Goal: Task Accomplishment & Management: Use online tool/utility

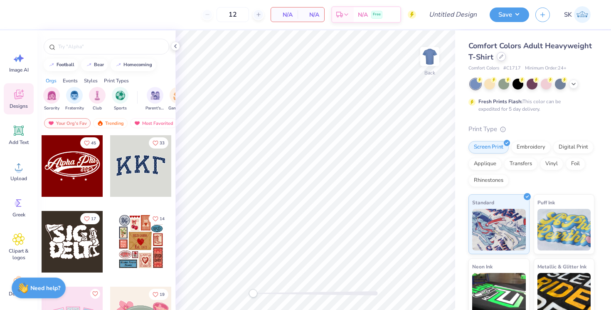
click at [499, 57] on icon at bounding box center [501, 56] width 4 height 4
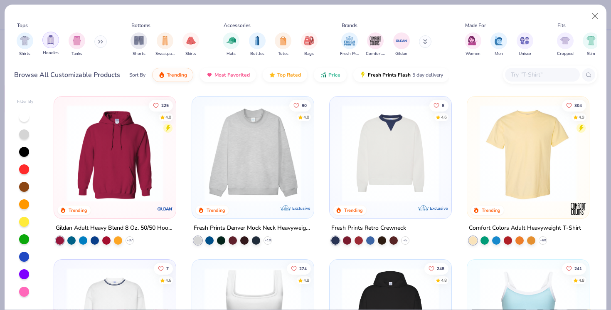
click at [52, 39] on img "filter for Hoodies" at bounding box center [50, 40] width 9 height 10
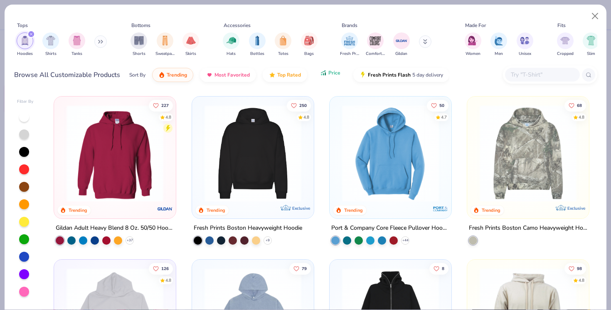
click at [326, 74] on icon "button" at bounding box center [323, 72] width 7 height 7
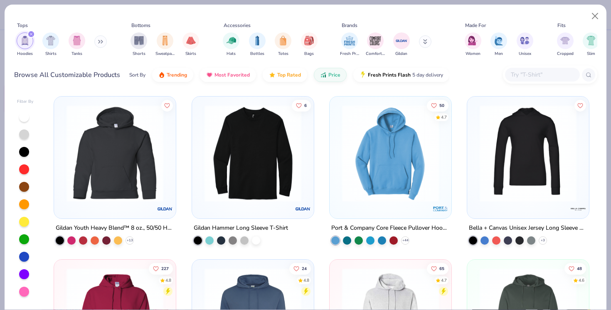
click at [391, 184] on img at bounding box center [390, 153] width 105 height 97
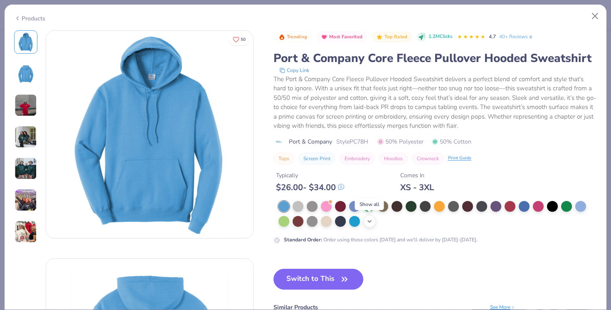
click at [370, 223] on icon at bounding box center [369, 221] width 7 height 7
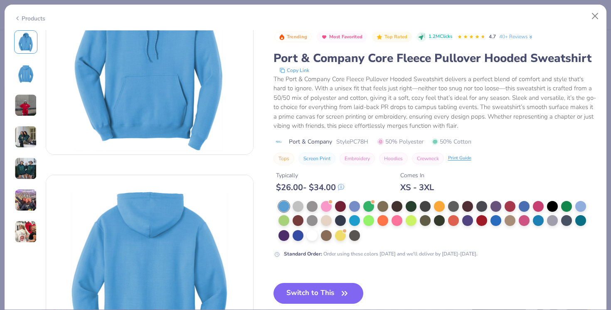
scroll to position [203, 0]
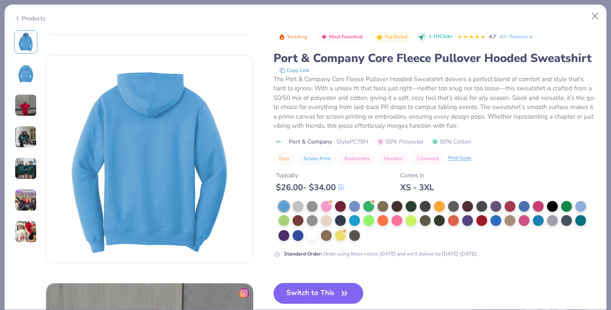
click at [20, 108] on img at bounding box center [26, 105] width 22 height 22
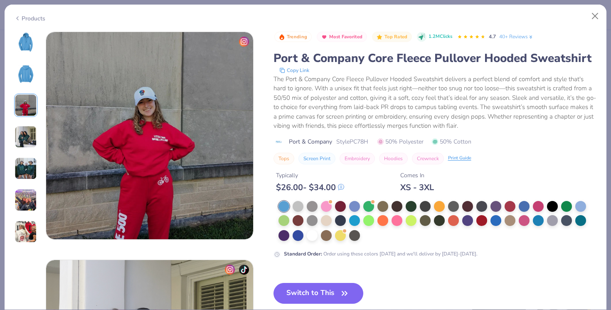
scroll to position [456, 0]
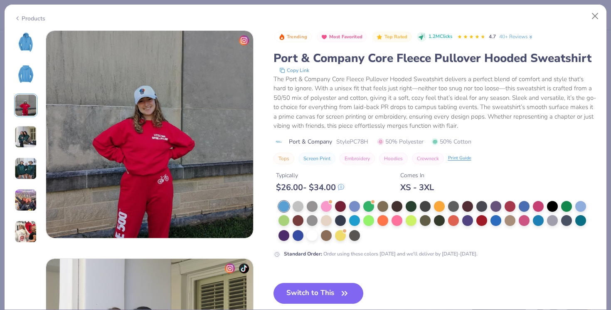
click at [23, 120] on div at bounding box center [25, 136] width 23 height 213
click at [30, 135] on img at bounding box center [26, 137] width 22 height 22
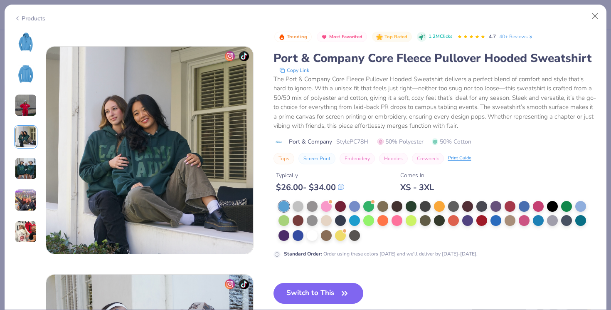
scroll to position [684, 0]
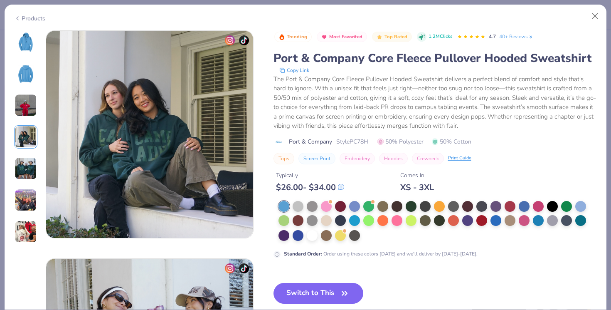
click at [30, 156] on div at bounding box center [25, 136] width 23 height 213
click at [30, 166] on img at bounding box center [26, 168] width 22 height 22
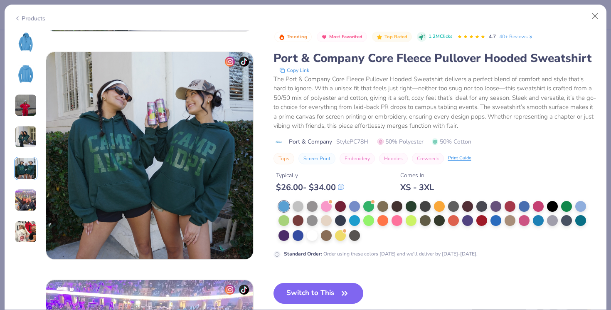
scroll to position [911, 0]
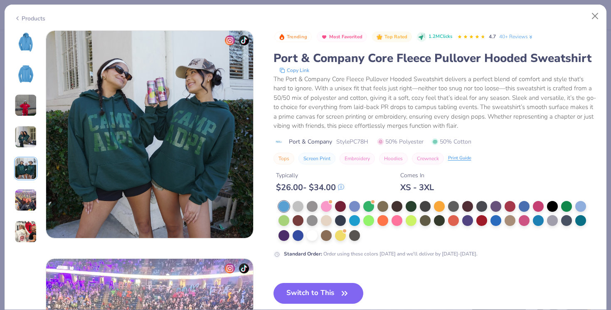
click at [27, 192] on img at bounding box center [26, 200] width 22 height 22
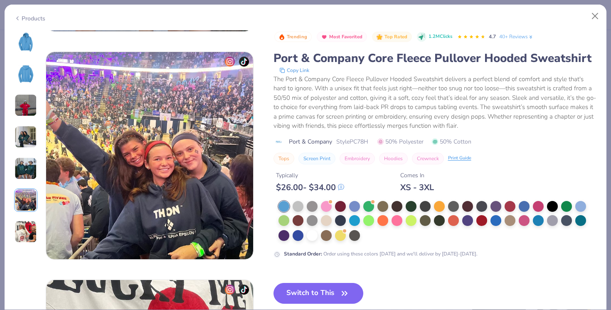
scroll to position [1139, 0]
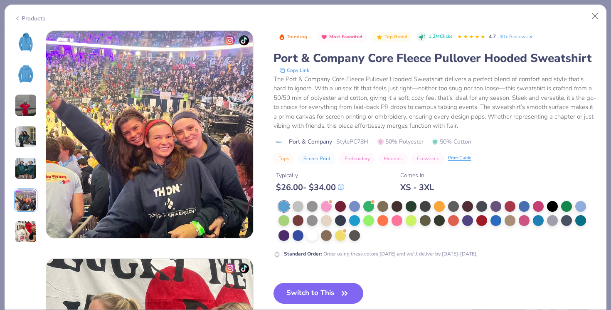
click at [27, 232] on img at bounding box center [26, 231] width 22 height 22
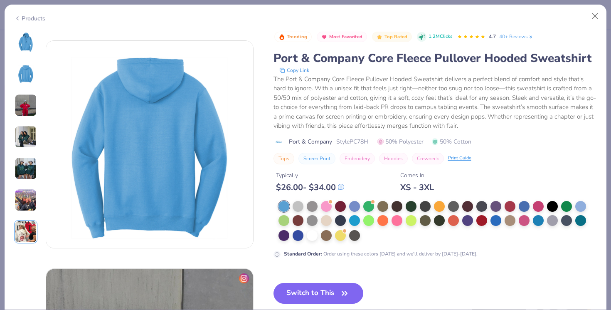
scroll to position [0, 0]
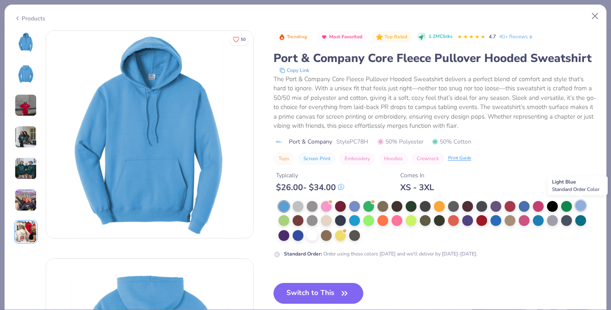
click at [582, 201] on div at bounding box center [580, 205] width 11 height 11
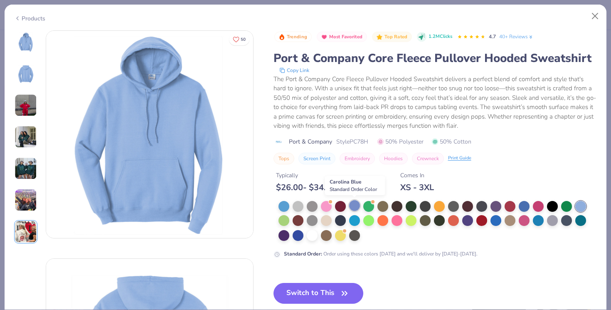
click at [358, 208] on div at bounding box center [354, 205] width 11 height 11
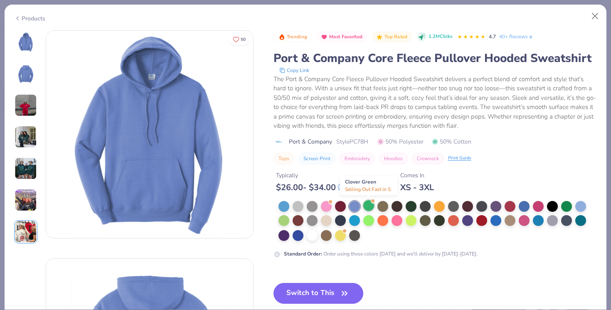
click at [369, 206] on div at bounding box center [368, 205] width 11 height 11
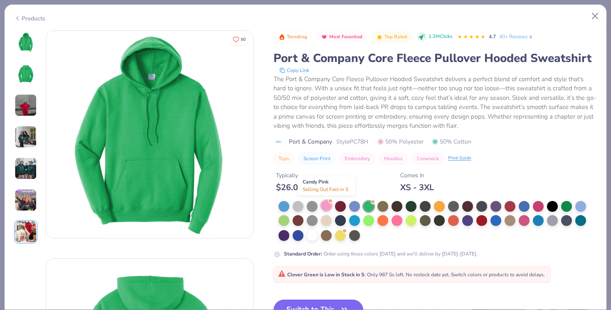
click at [329, 204] on div at bounding box center [326, 205] width 11 height 11
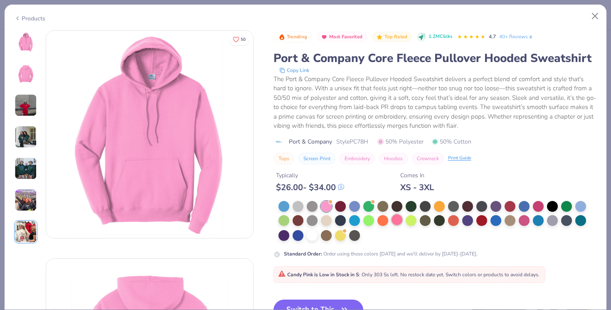
click at [397, 221] on div at bounding box center [397, 219] width 11 height 11
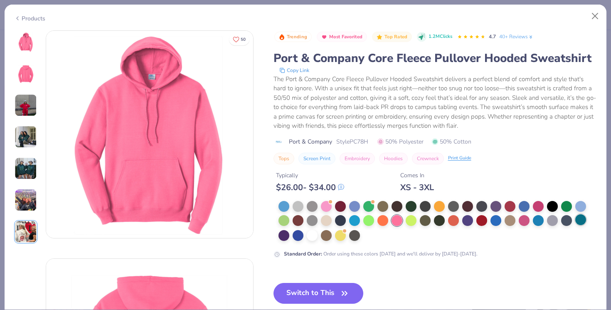
click at [577, 217] on div at bounding box center [580, 219] width 11 height 11
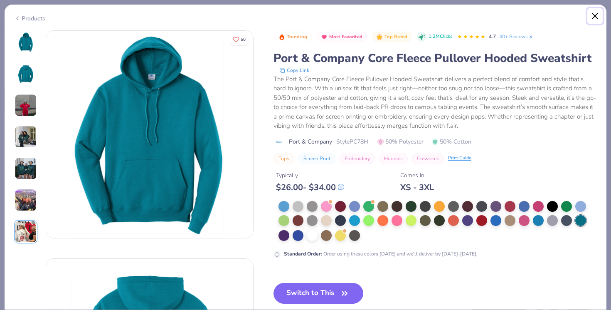
click at [594, 12] on button "Close" at bounding box center [595, 16] width 16 height 16
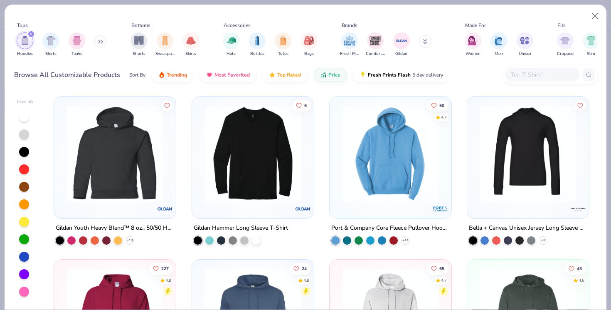
click at [30, 35] on icon "filter for Hoodies" at bounding box center [31, 33] width 3 height 3
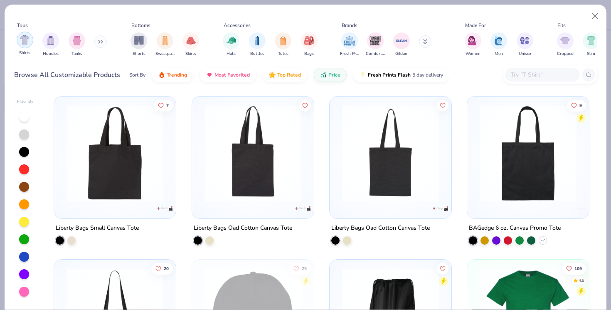
click at [26, 39] on img "filter for Shirts" at bounding box center [25, 40] width 10 height 10
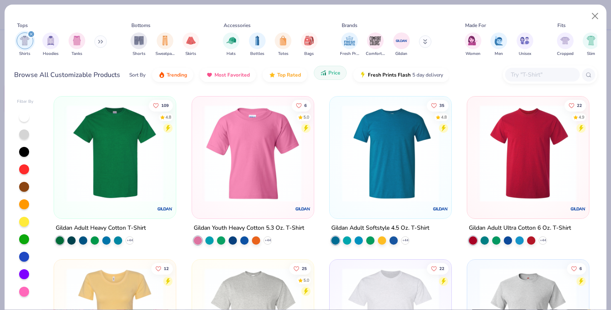
click at [331, 72] on span "Price" at bounding box center [334, 72] width 12 height 7
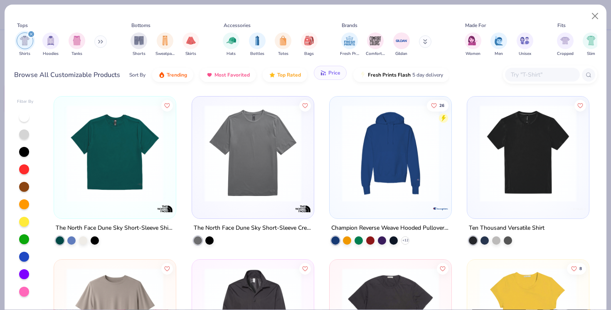
click at [331, 72] on span "Price" at bounding box center [334, 72] width 12 height 7
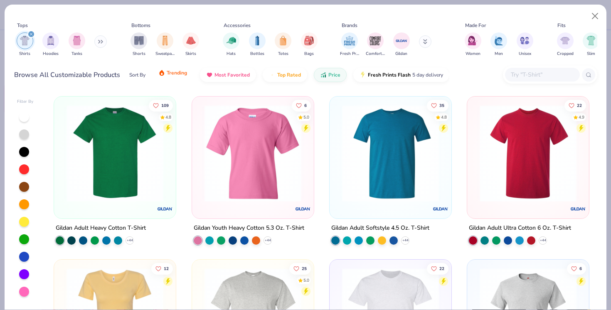
click at [179, 76] on span "Trending" at bounding box center [177, 72] width 20 height 7
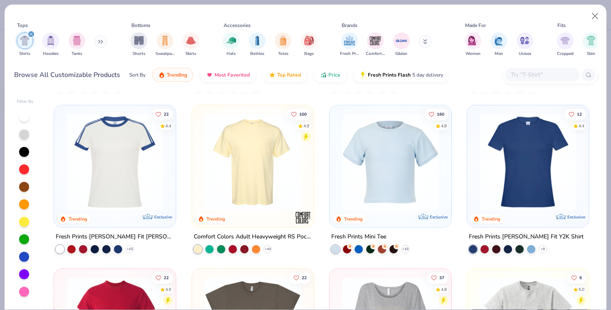
scroll to position [145, 0]
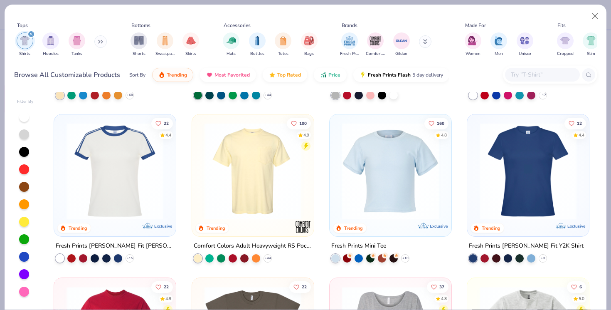
click at [383, 163] on img at bounding box center [390, 171] width 105 height 97
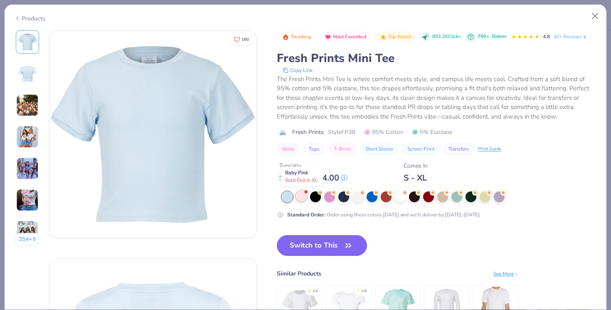
click at [300, 196] on div at bounding box center [301, 195] width 11 height 11
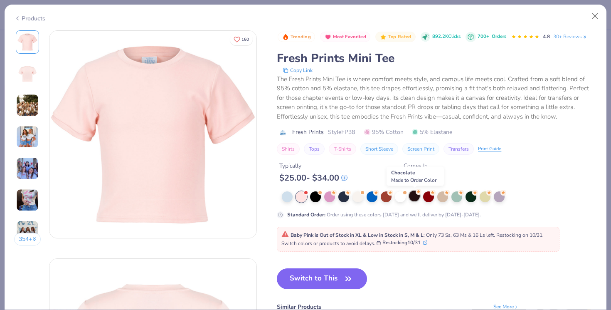
click at [416, 197] on div at bounding box center [414, 195] width 11 height 11
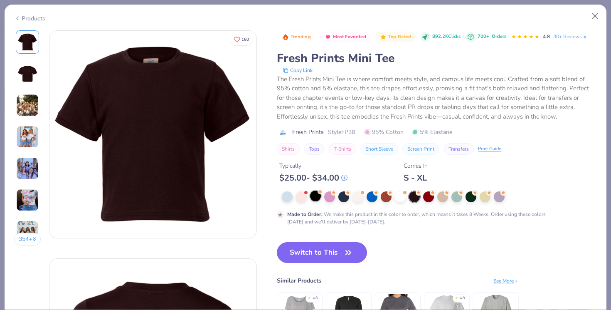
click at [313, 196] on div at bounding box center [315, 195] width 11 height 11
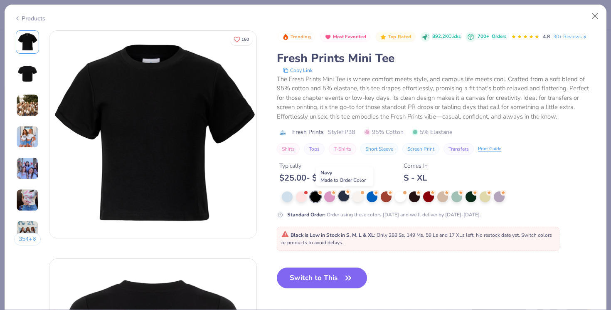
click at [344, 196] on div at bounding box center [343, 195] width 11 height 11
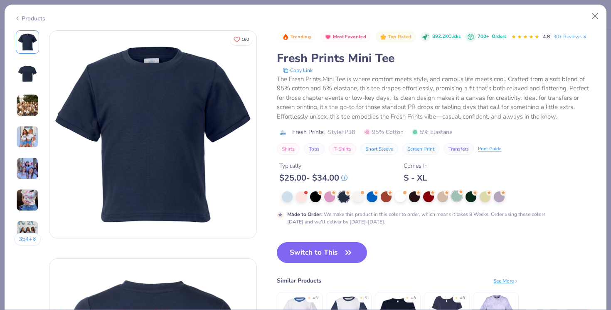
click at [457, 195] on div at bounding box center [457, 195] width 11 height 11
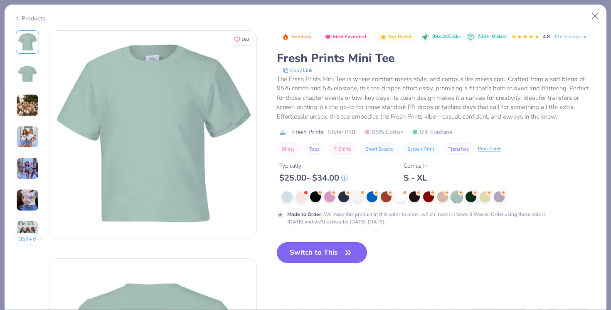
click at [321, 252] on button "Switch to This" at bounding box center [322, 252] width 90 height 21
type input "50"
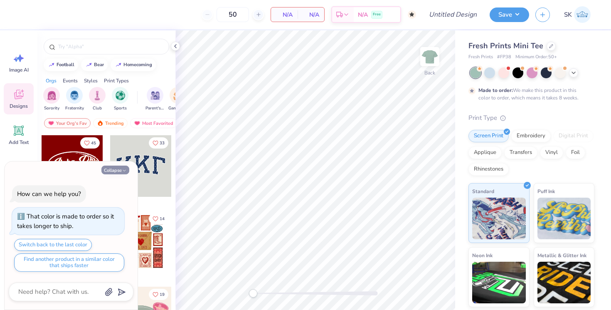
click at [119, 169] on button "Collapse" at bounding box center [115, 169] width 28 height 9
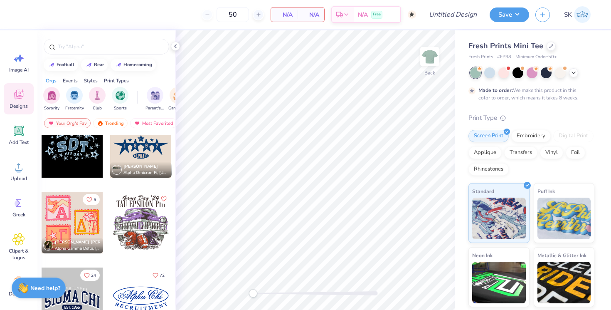
scroll to position [4114, 0]
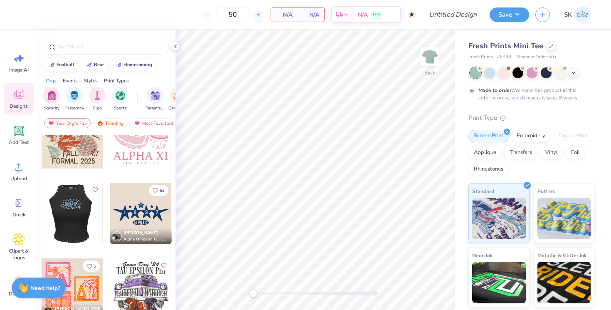
click at [42, 214] on div at bounding box center [11, 214] width 62 height 62
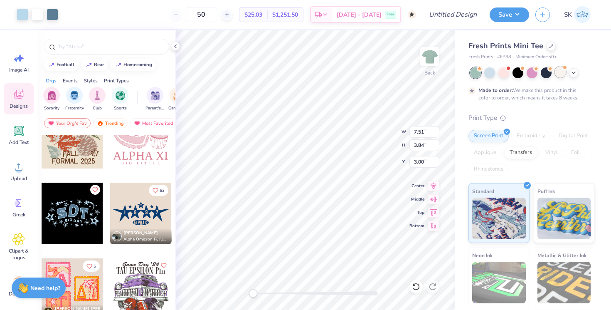
click at [560, 70] on div at bounding box center [560, 72] width 11 height 11
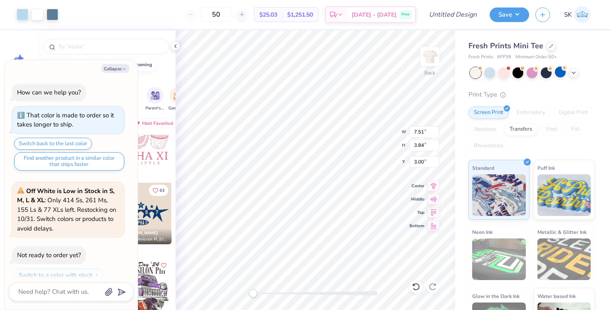
scroll to position [203, 0]
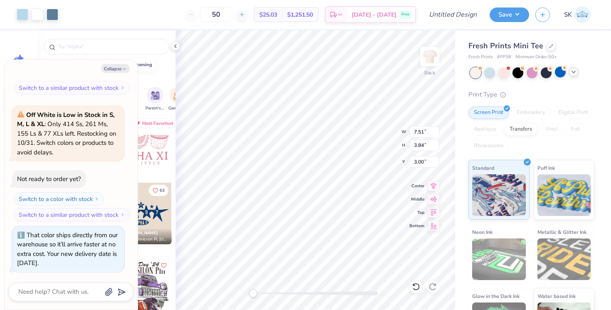
click at [575, 75] on icon at bounding box center [573, 72] width 7 height 7
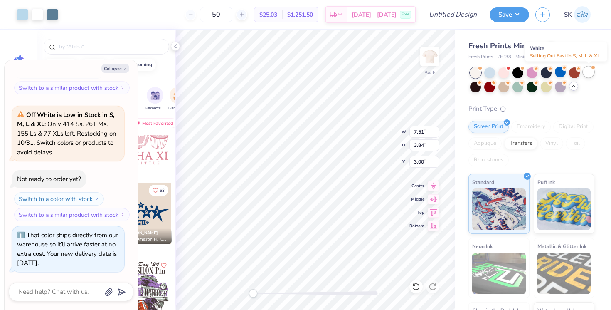
click at [590, 70] on div at bounding box center [588, 72] width 11 height 11
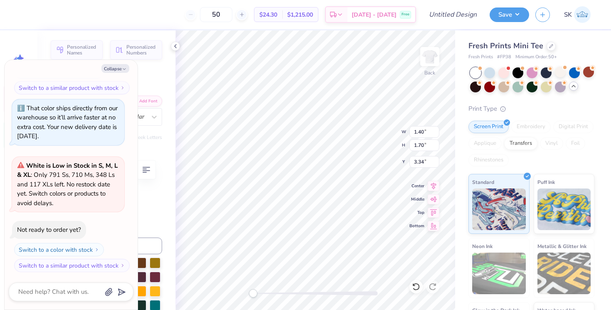
type textarea "x"
type textarea "E"
type textarea "x"
type input "1.58"
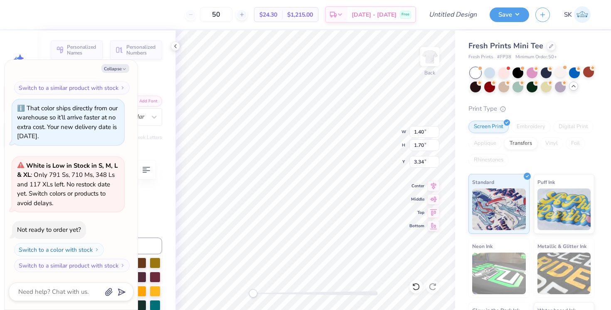
type input "3.71"
type textarea "x"
type textarea "A"
type textarea "x"
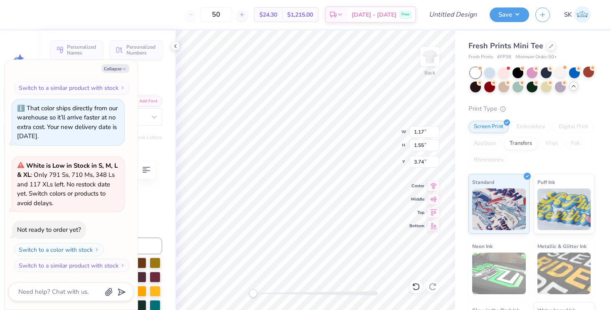
type textarea "x"
type textarea "P"
type textarea "x"
type textarea "Ph"
type textarea "x"
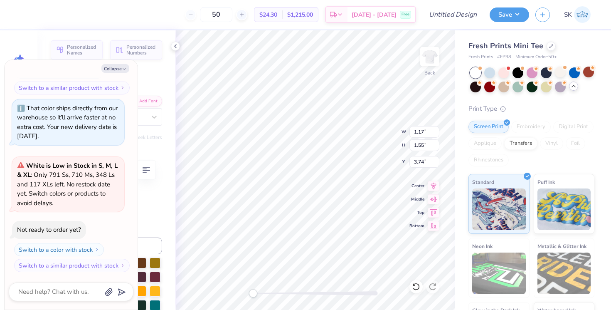
type textarea "Phi"
type textarea "x"
type input "3.11"
type input "1.83"
type input "3.60"
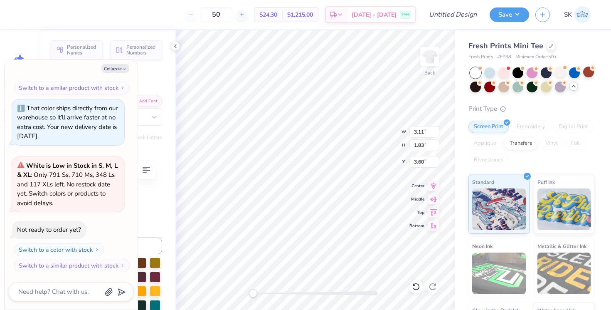
type textarea "x"
type input "3.44"
type textarea "x"
type input "2.75"
type textarea "x"
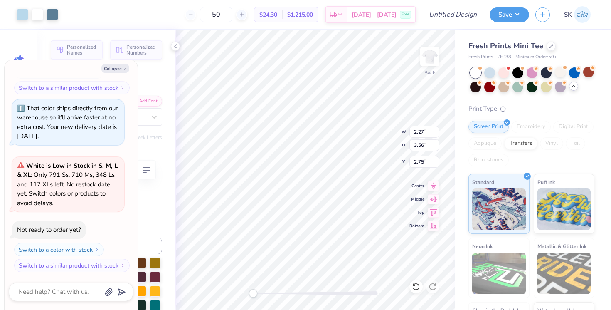
type input "3.11"
type input "1.83"
type input "8.00"
type textarea "x"
type input "2.52"
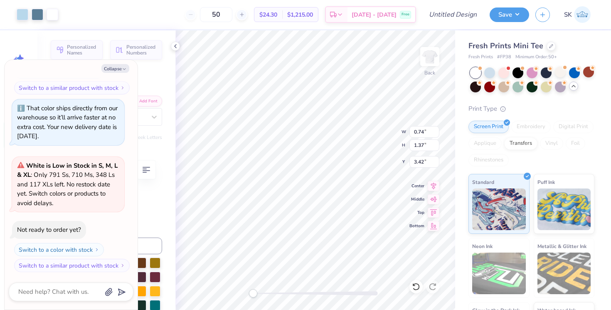
type textarea "x"
type input "3.77"
type textarea "x"
type input "0.42"
type input "0.49"
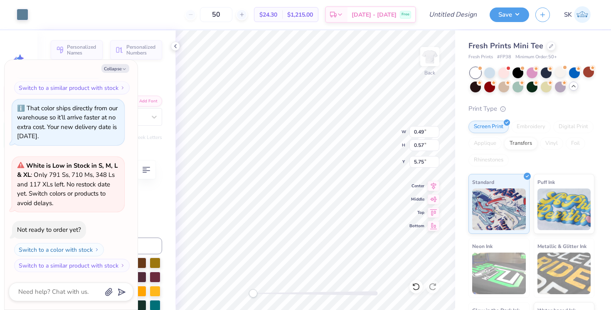
type input "5.68"
type textarea "x"
type input "1.20"
type input "0.44"
type input "5.24"
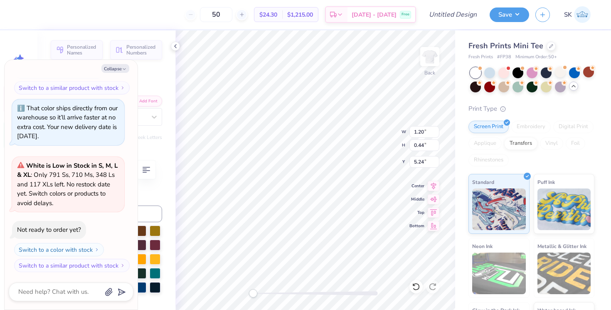
type textarea "x"
type input "0.95"
type input "0.48"
type input "5.10"
type textarea "x"
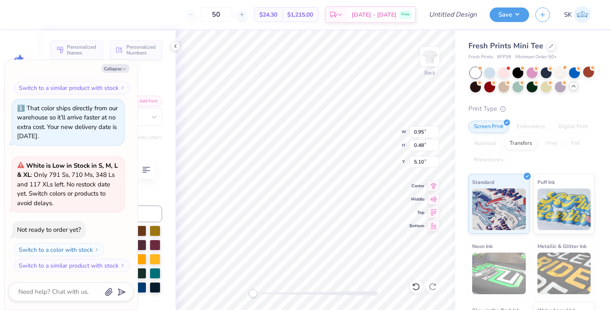
type textarea "B I"
type textarea "x"
type textarea "B I"
type textarea "x"
type textarea "B"
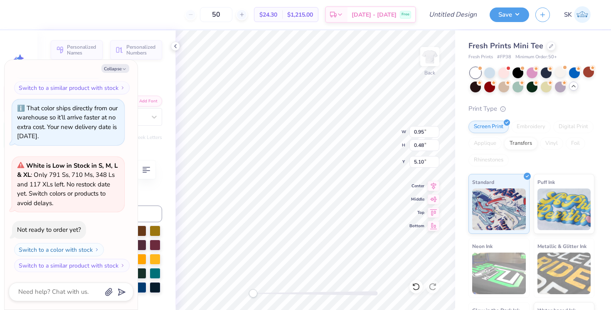
type textarea "x"
type textarea "B"
type textarea "x"
type textarea "E"
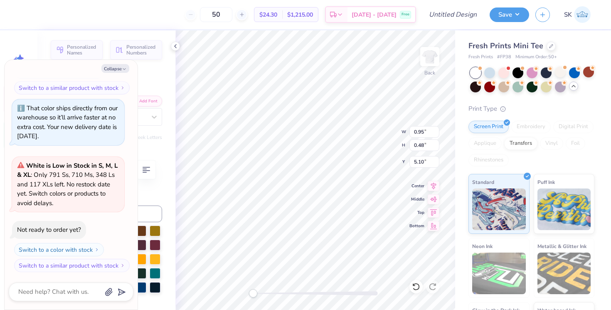
type textarea "x"
type textarea "Es"
type textarea "x"
type textarea "Est"
type textarea "x"
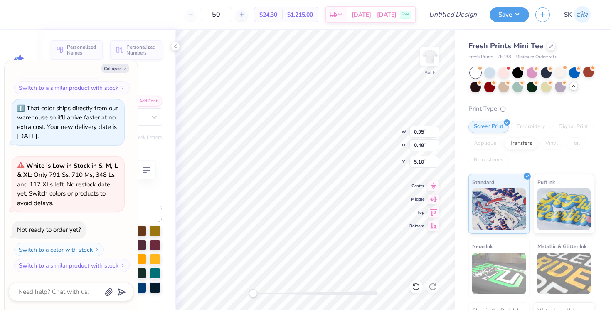
type textarea "Est."
type textarea "x"
type input "1.20"
type input "0.44"
type input "5.24"
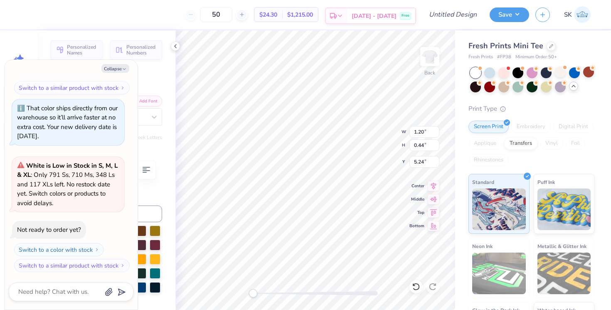
type textarea "x"
type textarea "D A"
type textarea "x"
type textarea "D A"
type textarea "x"
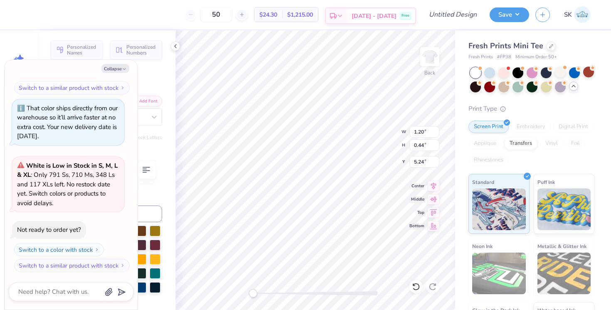
type textarea "D"
type textarea "x"
type textarea "1"
type textarea "x"
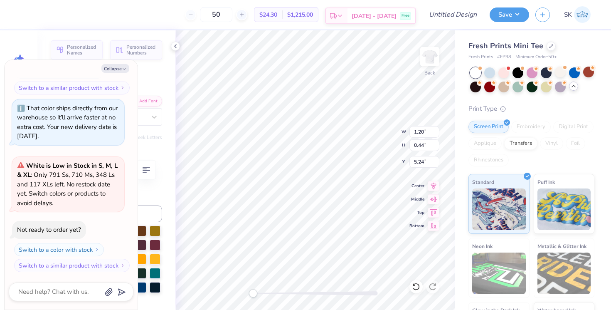
type textarea "19"
type textarea "x"
type textarea "190"
type textarea "x"
type textarea "1909"
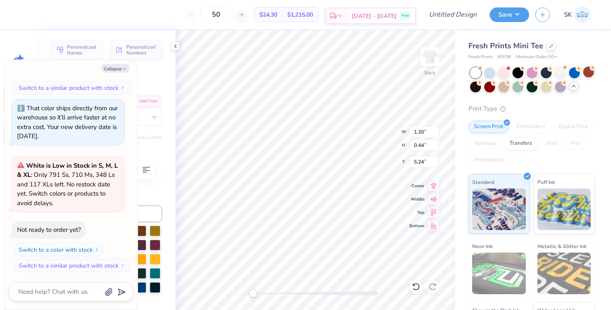
scroll to position [0, 0]
type textarea "x"
type input "0.42"
type input "0.43"
type input "2.60"
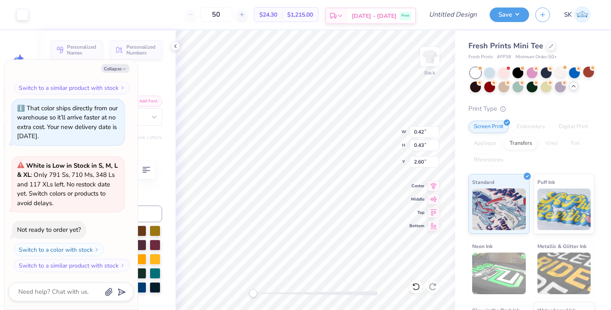
type textarea "x"
type input "0.48"
type input "0.49"
type textarea "x"
type input "2.69"
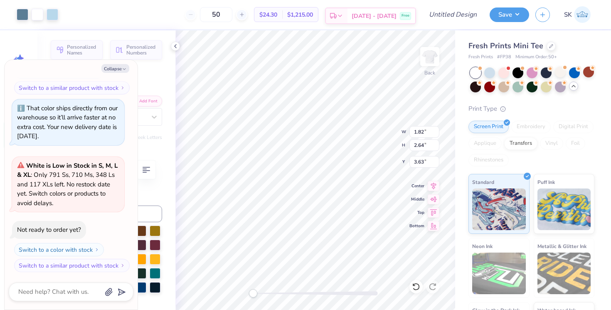
type textarea "x"
type input "0.50"
type textarea "x"
type input "5.36"
type textarea "x"
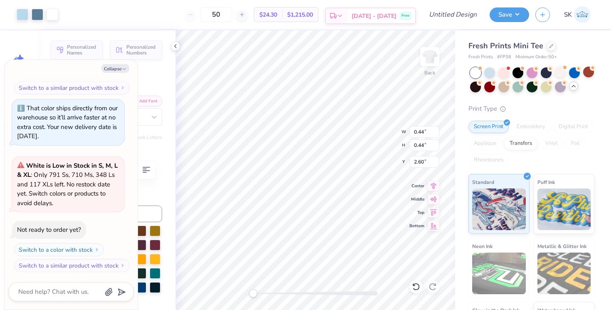
type input "0.33"
type input "2.71"
type textarea "x"
type input "2.63"
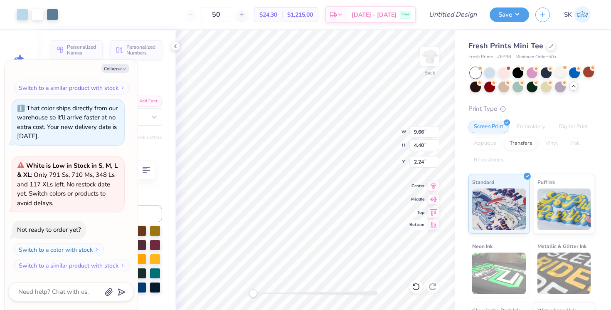
type textarea "x"
type input "2.27"
click at [510, 10] on button "Save" at bounding box center [509, 13] width 39 height 15
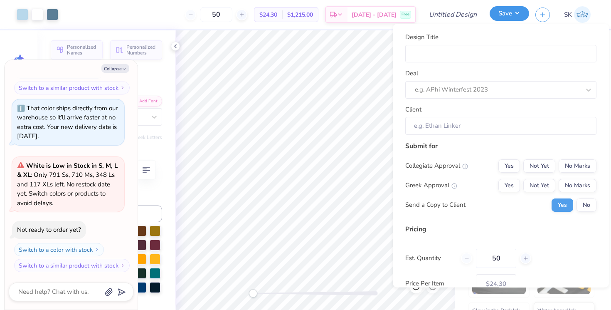
type textarea "x"
click at [449, 58] on input "Design Title" at bounding box center [500, 53] width 191 height 18
type input "AEPHI Big Little"
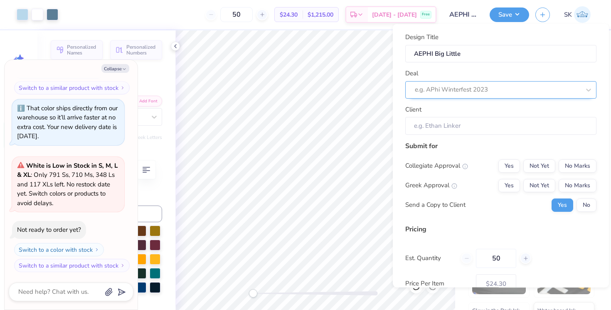
click at [459, 86] on div at bounding box center [497, 89] width 165 height 11
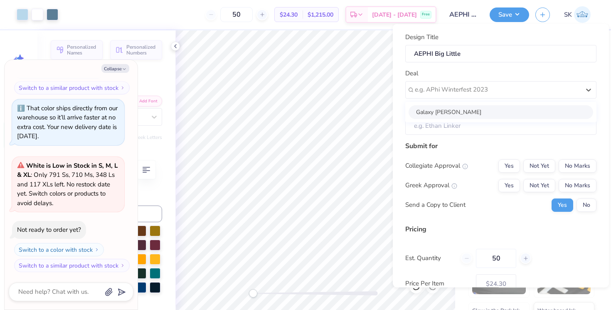
click at [461, 112] on div "Galaxy [PERSON_NAME]" at bounding box center [501, 112] width 185 height 14
type textarea "x"
type input "[PERSON_NAME]"
type input "– –"
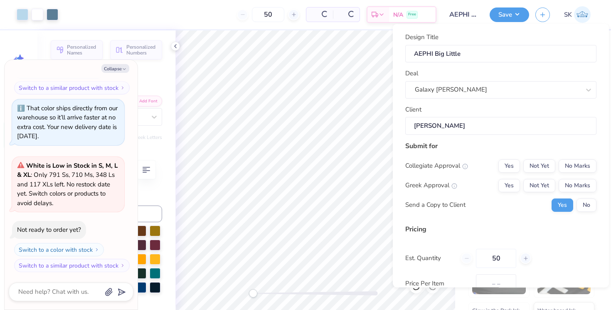
type textarea "x"
type input "$28.81"
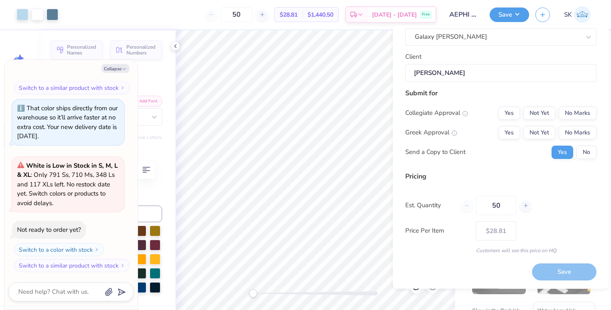
click at [461, 200] on div "Est. Quantity 50" at bounding box center [500, 205] width 191 height 19
click at [464, 205] on div "50" at bounding box center [496, 205] width 70 height 19
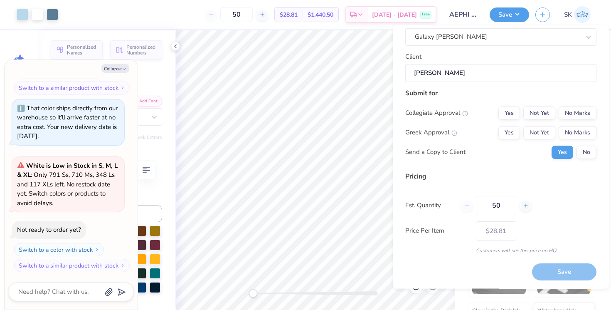
click at [446, 181] on div "Pricing Est. Quantity 50 Price Per Item $28.81 Customers will see this price on…" at bounding box center [500, 212] width 191 height 83
click at [511, 133] on button "Yes" at bounding box center [510, 132] width 22 height 13
click at [582, 155] on button "No" at bounding box center [587, 152] width 20 height 13
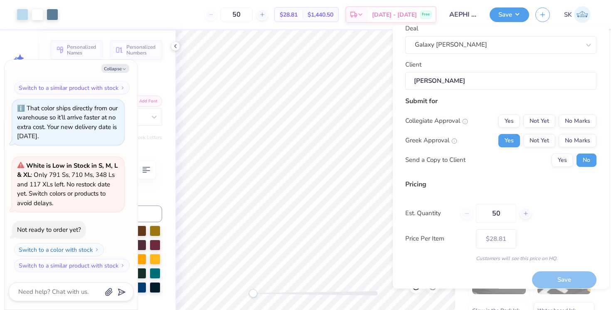
scroll to position [45, 0]
click at [582, 118] on button "No Marks" at bounding box center [578, 121] width 38 height 13
type textarea "x"
type input "– –"
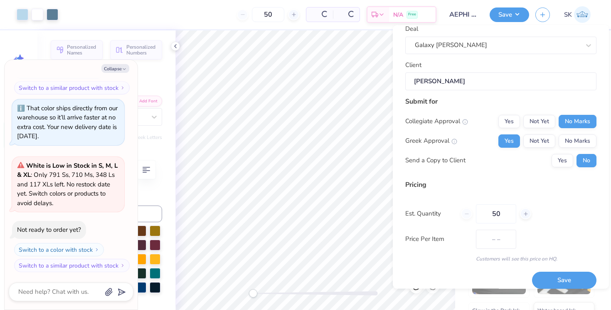
type textarea "x"
type input "$28.81"
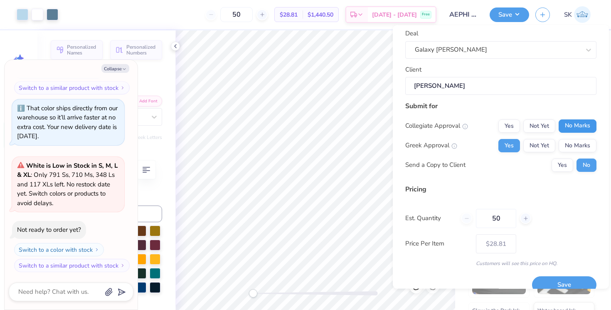
scroll to position [54, 0]
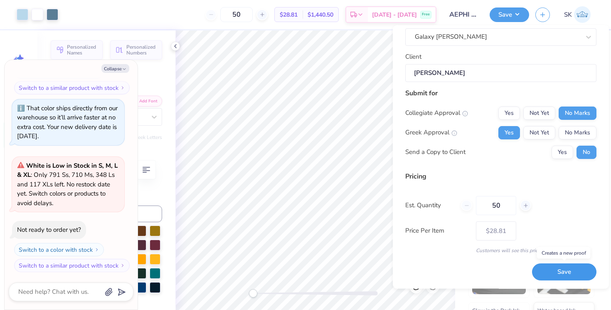
click at [578, 271] on button "Save" at bounding box center [564, 272] width 64 height 17
type textarea "x"
type input "– –"
type textarea "x"
type input "$28.81"
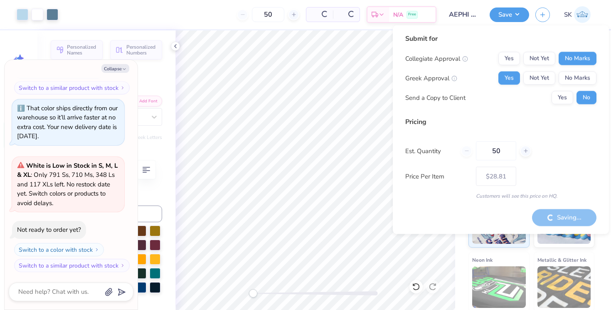
type textarea "x"
type input "– –"
type textarea "x"
type input "$24.30"
